Goal: Task Accomplishment & Management: Manage account settings

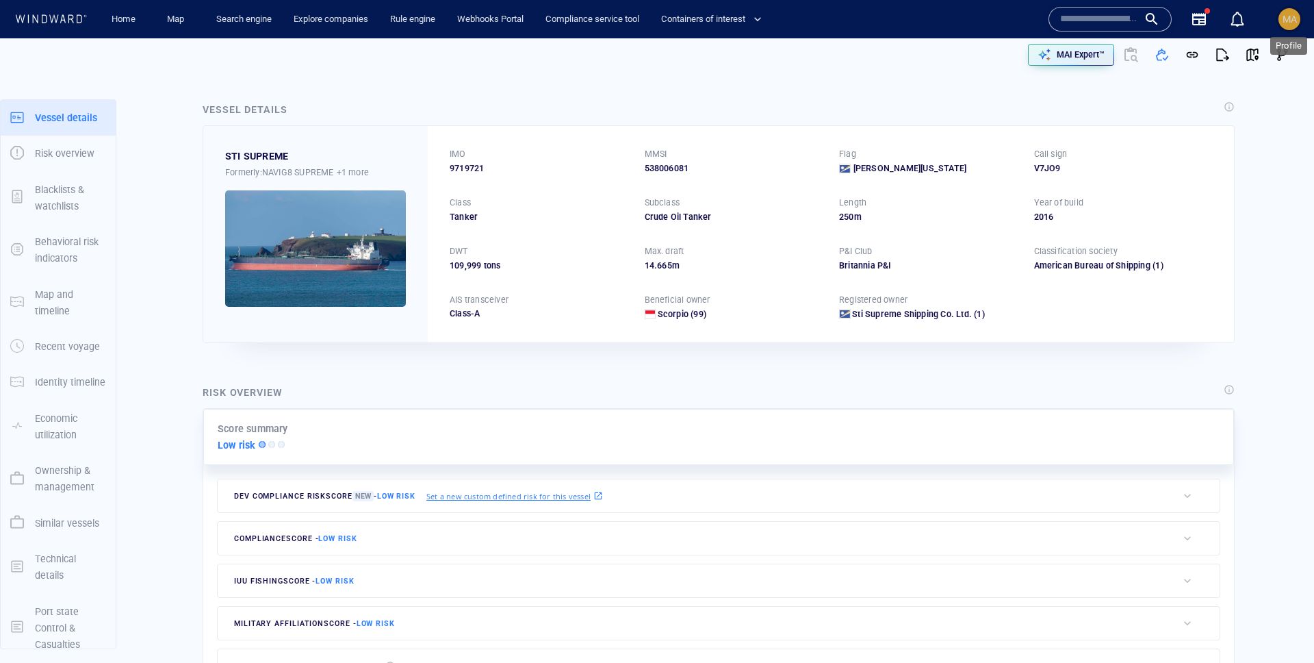
click at [1290, 11] on div "MA" at bounding box center [1290, 19] width 14 height 16
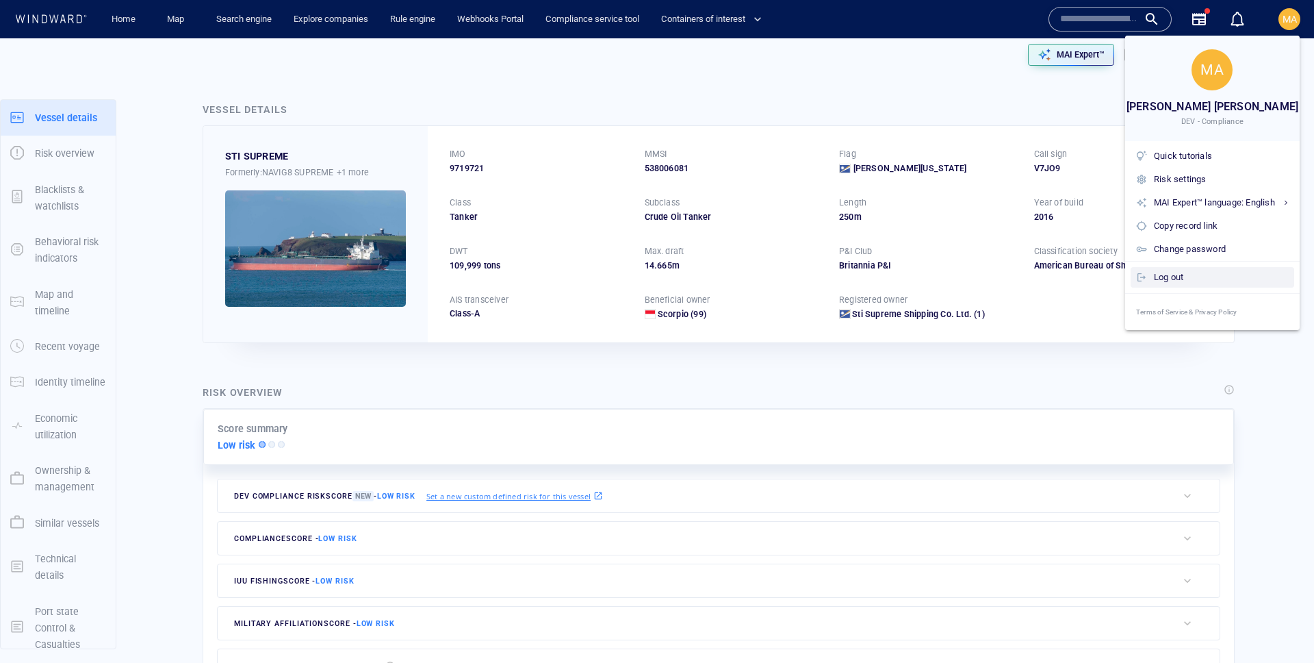
click at [1157, 281] on div "Log out" at bounding box center [1221, 277] width 135 height 15
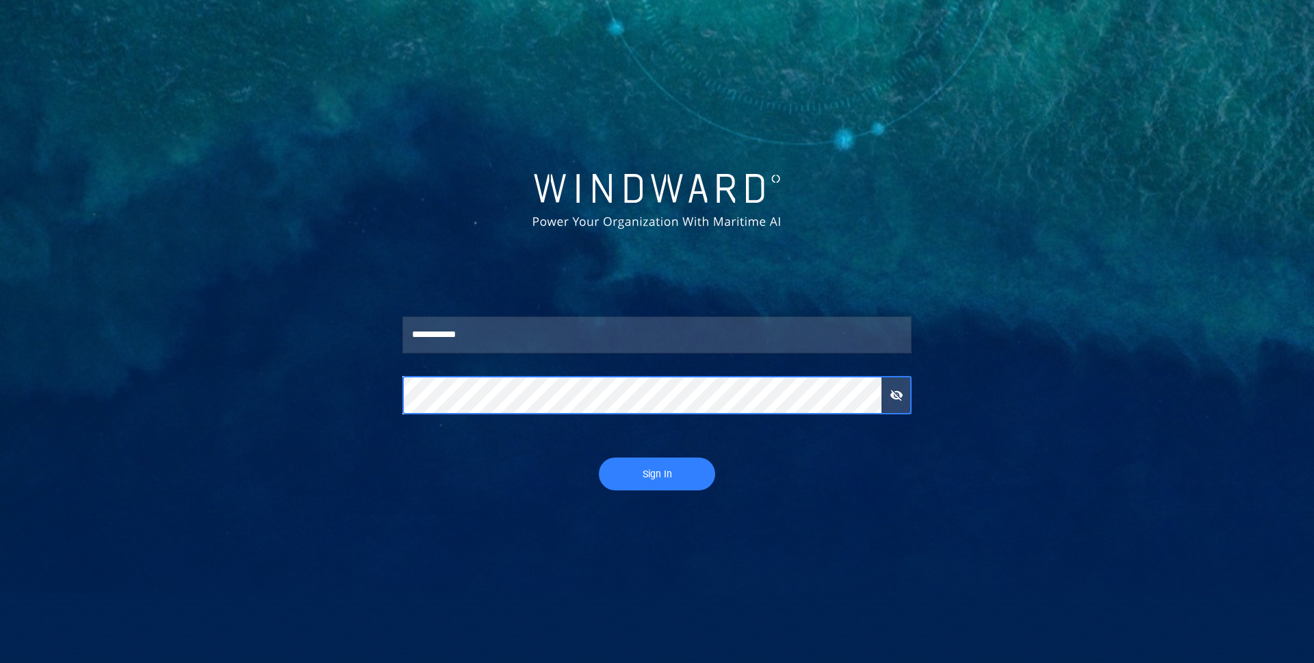
type input "******"
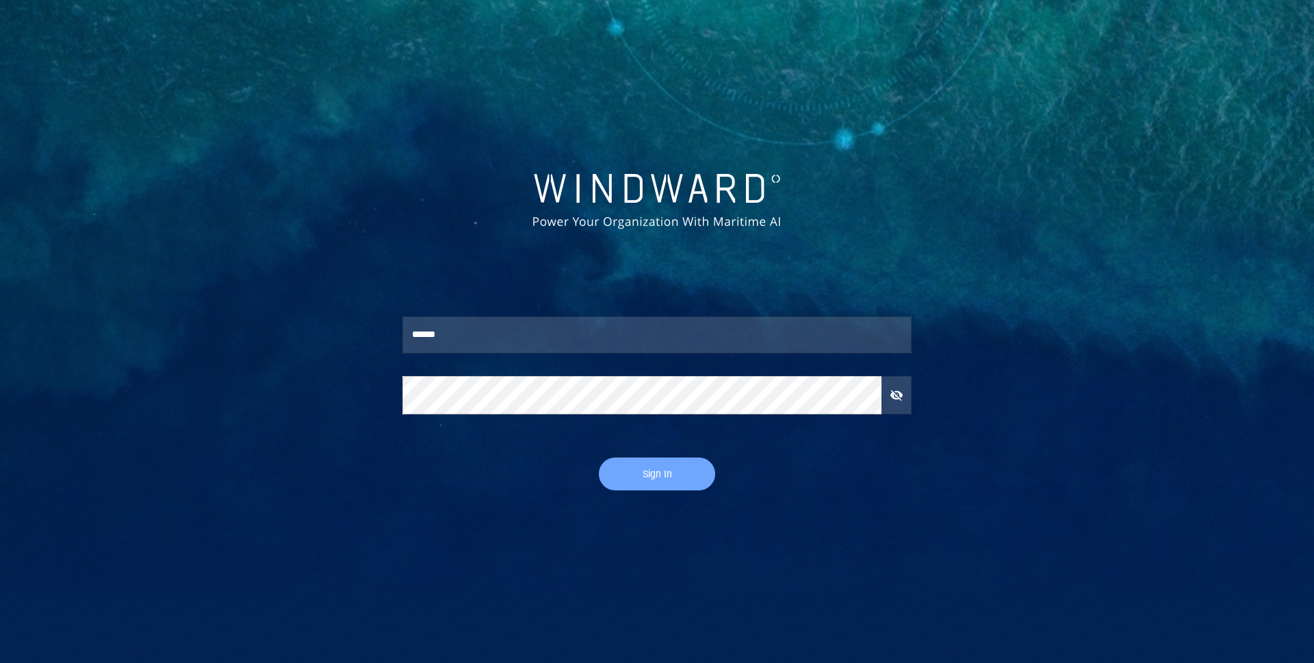
click at [687, 457] on button "Sign In" at bounding box center [657, 473] width 116 height 33
